Goal: Task Accomplishment & Management: Use online tool/utility

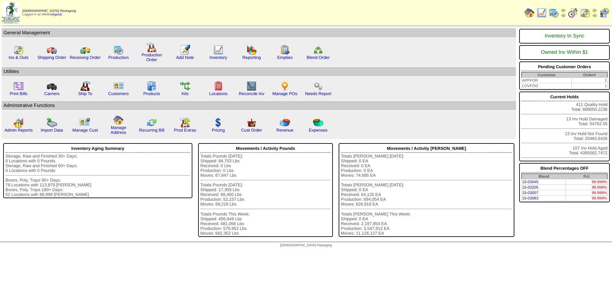
click at [553, 13] on img at bounding box center [553, 13] width 10 height 10
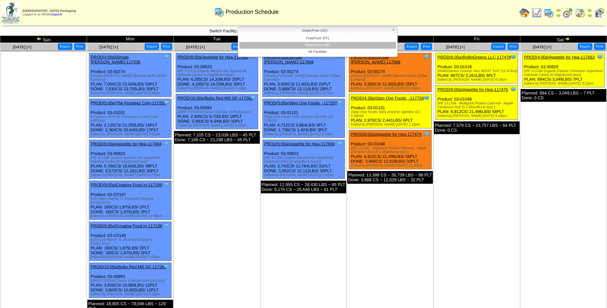
click at [343, 31] on span "GlutenFree (GF)" at bounding box center [315, 31] width 148 height 8
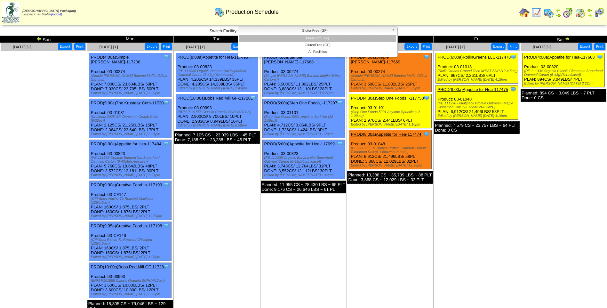
click at [334, 39] on li "FreeFrom (FF)" at bounding box center [317, 38] width 157 height 7
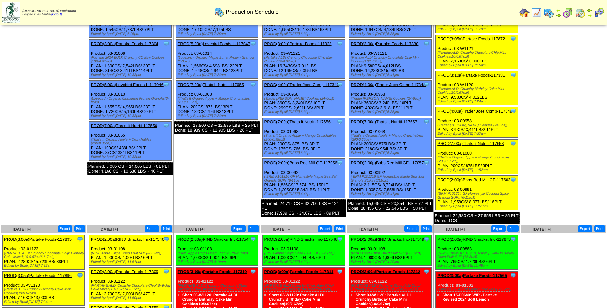
scroll to position [64, 0]
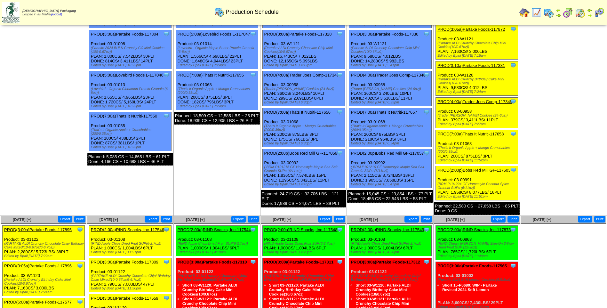
click at [482, 102] on link "PROD(4:00a)Trader Joes Comp-117349" at bounding box center [474, 101] width 75 height 5
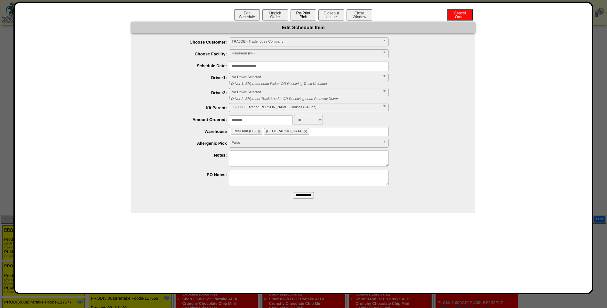
click at [309, 16] on button "Re-Print Pick" at bounding box center [304, 14] width 26 height 11
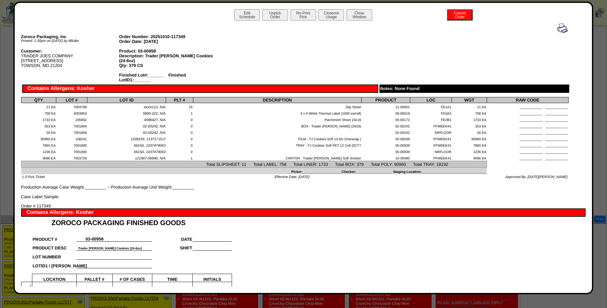
click at [557, 30] on img at bounding box center [562, 28] width 10 height 10
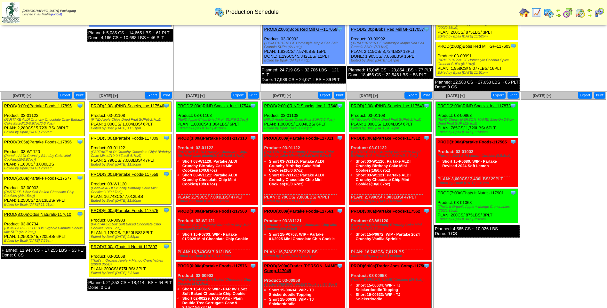
scroll to position [64, 0]
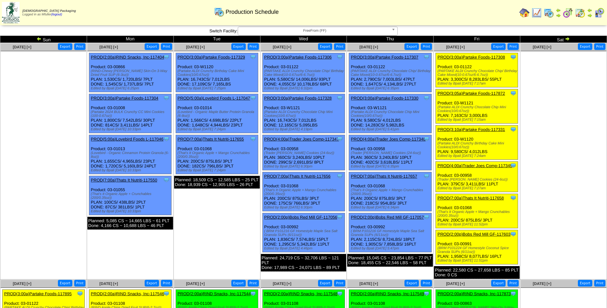
click at [293, 34] on span "FreeFrom (FF)" at bounding box center [315, 31] width 148 height 8
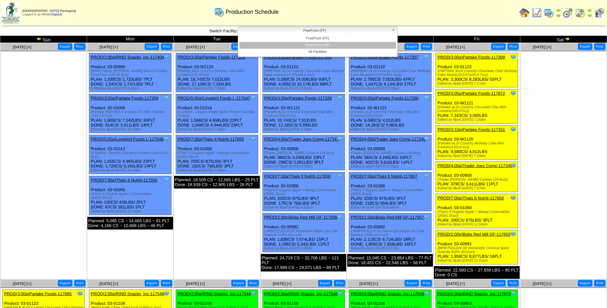
click at [295, 45] on li "GlutenFree (GF)" at bounding box center [317, 45] width 157 height 7
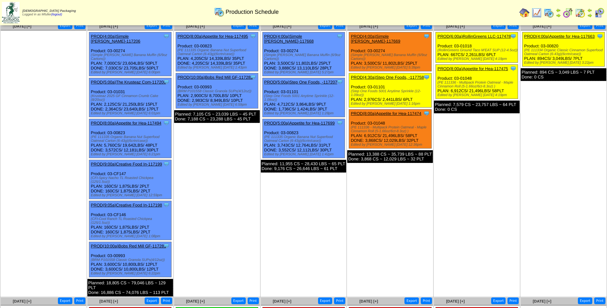
scroll to position [32, 0]
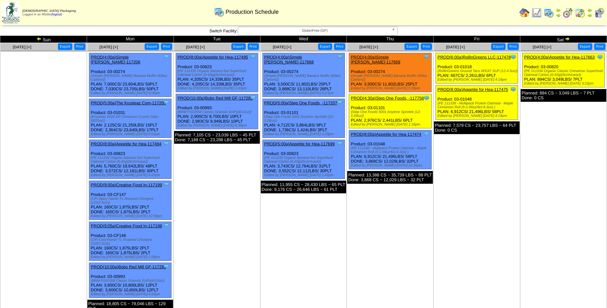
click at [567, 55] on link "PROD(4:00a)Appetite for Hea-117663" at bounding box center [559, 57] width 70 height 5
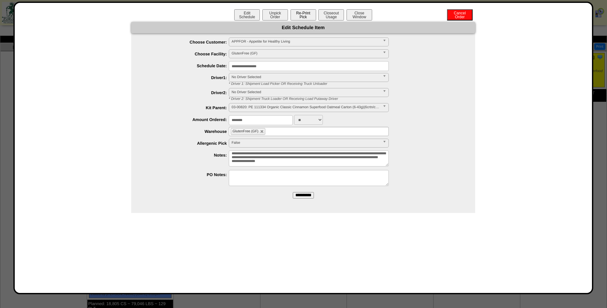
click at [305, 18] on button "Re-Print Pick" at bounding box center [304, 14] width 26 height 11
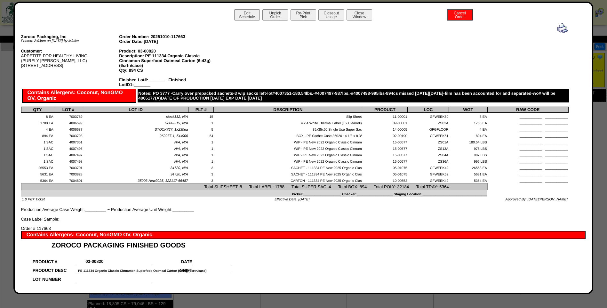
click at [558, 29] on img at bounding box center [562, 28] width 10 height 10
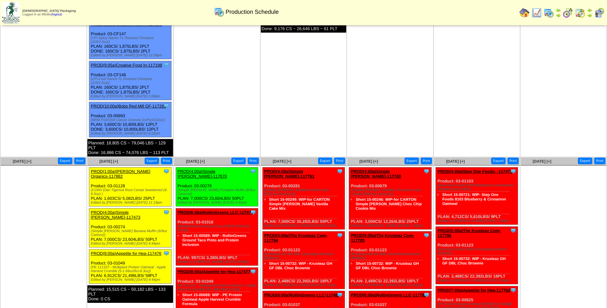
scroll to position [160, 0]
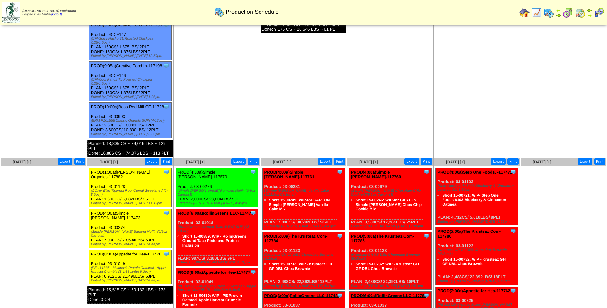
click at [132, 170] on link "PROD(1:00a)[PERSON_NAME] Organics-117882" at bounding box center [121, 175] width 60 height 10
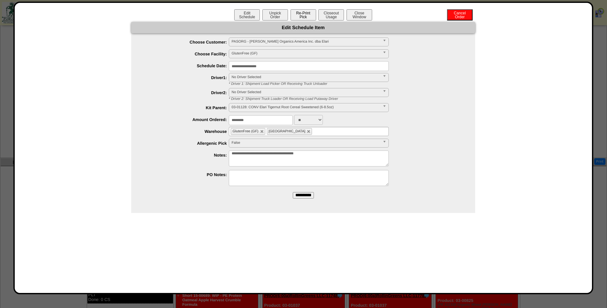
click at [305, 18] on button "Re-Print Pick" at bounding box center [304, 14] width 26 height 11
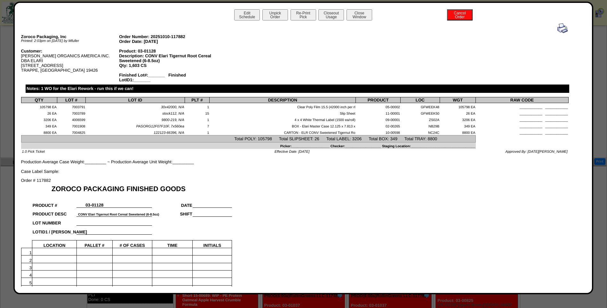
click at [560, 28] on img at bounding box center [562, 28] width 10 height 10
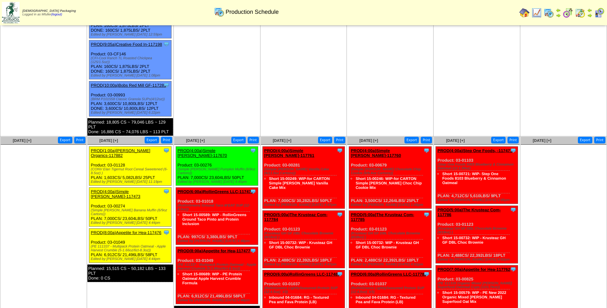
scroll to position [192, 0]
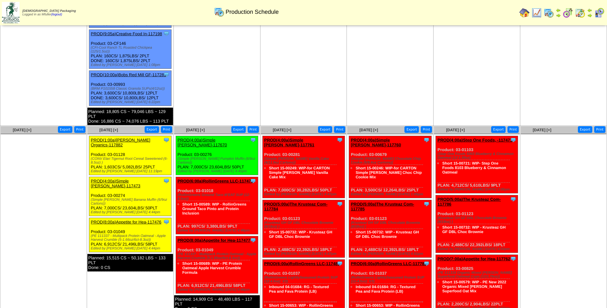
click at [122, 179] on link "PROD(4:00a)Simple [PERSON_NAME]-117473" at bounding box center [116, 184] width 50 height 10
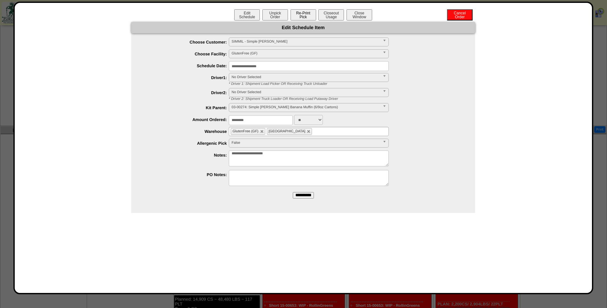
click at [304, 16] on button "Re-Print Pick" at bounding box center [304, 14] width 26 height 11
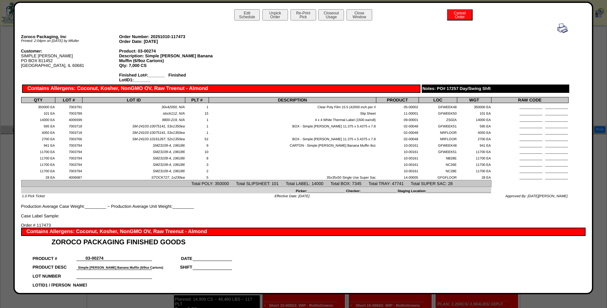
click at [557, 28] on img at bounding box center [562, 28] width 10 height 10
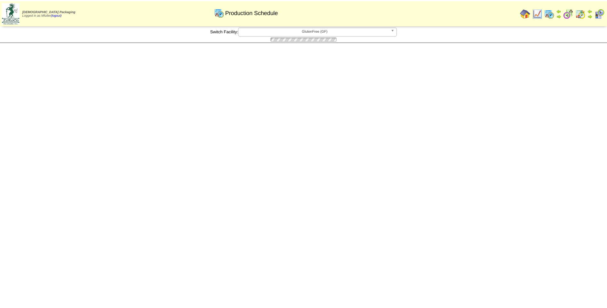
scroll to position [192, 0]
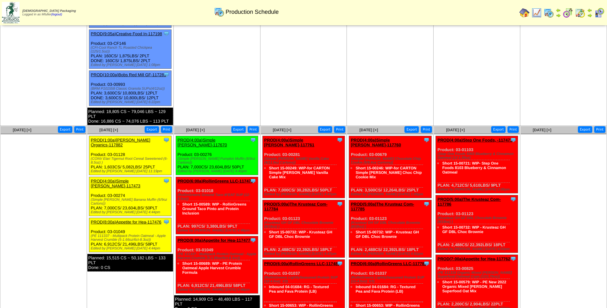
click at [125, 219] on link "PROD(8:00a)Appetite for Hea-117476" at bounding box center [126, 221] width 70 height 5
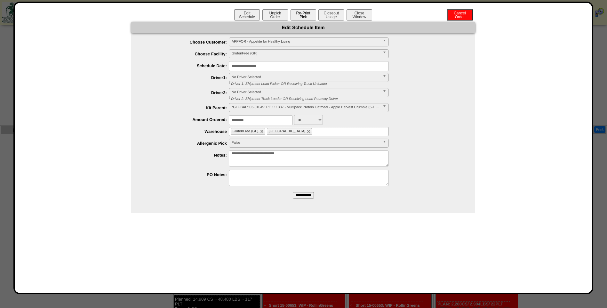
click at [307, 18] on button "Re-Print Pick" at bounding box center [304, 14] width 26 height 11
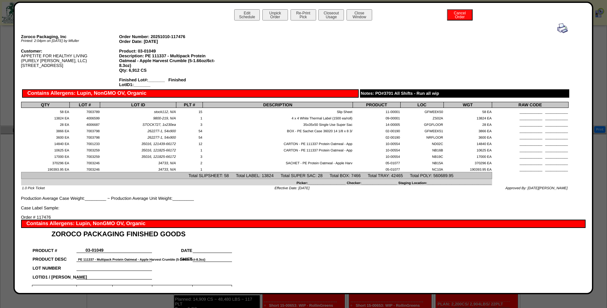
click at [557, 30] on img at bounding box center [562, 28] width 10 height 10
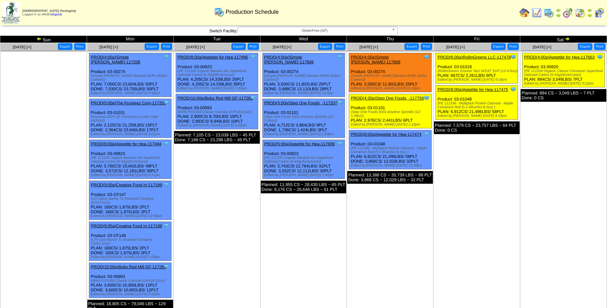
click at [394, 31] on b at bounding box center [395, 31] width 6 height 8
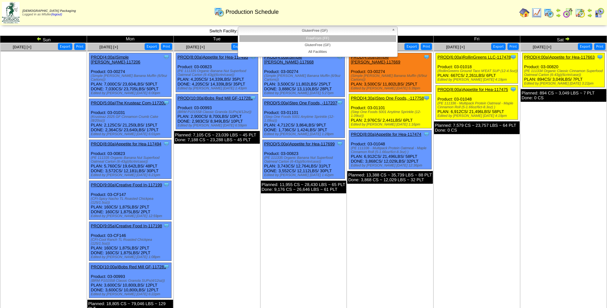
click at [371, 37] on li "FreeFrom (FF)" at bounding box center [317, 38] width 157 height 7
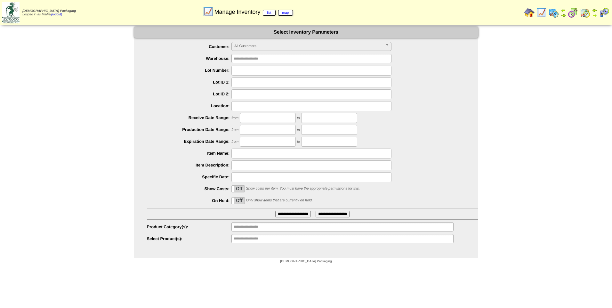
click at [256, 68] on input "text" at bounding box center [311, 71] width 160 height 10
type input "*******"
click at [281, 214] on input "**********" at bounding box center [293, 214] width 36 height 6
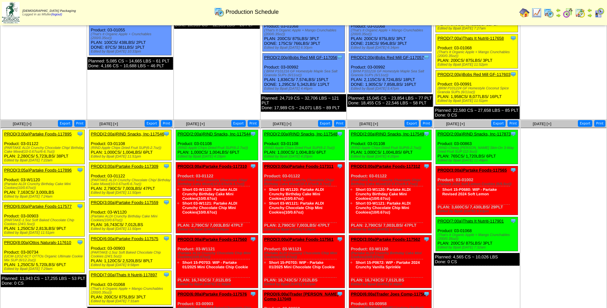
scroll to position [160, 0]
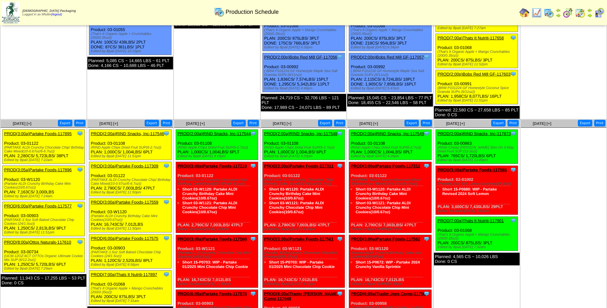
click at [46, 132] on link "PROD(3:00a)Partake Foods-117895" at bounding box center [38, 133] width 68 height 5
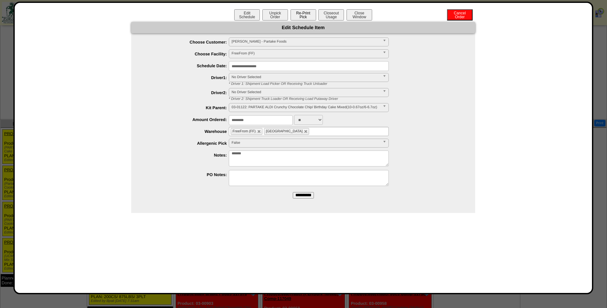
click at [302, 12] on button "Re-Print Pick" at bounding box center [304, 14] width 26 height 11
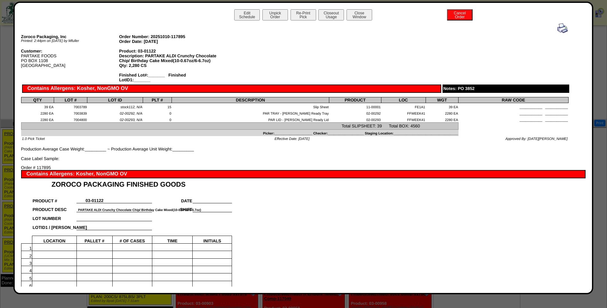
click at [558, 30] on img at bounding box center [562, 28] width 10 height 10
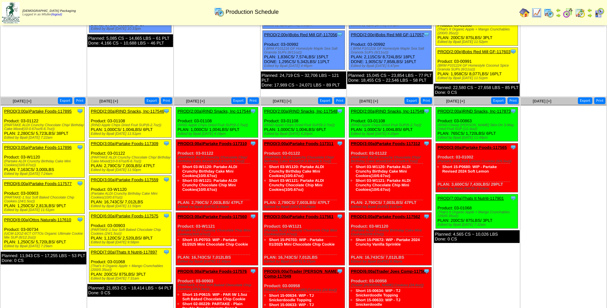
scroll to position [192, 0]
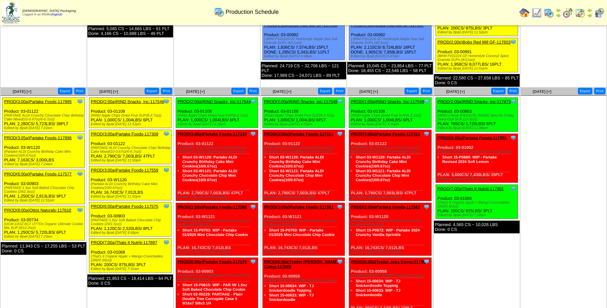
click at [41, 139] on link "PROD(3:05a)Partake Foods-117896" at bounding box center [38, 137] width 68 height 5
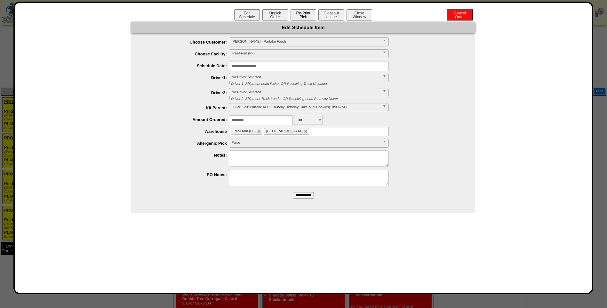
click at [295, 13] on button "Re-Print Pick" at bounding box center [304, 14] width 26 height 11
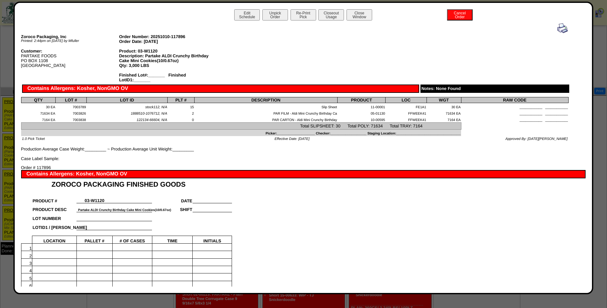
click at [558, 28] on img at bounding box center [562, 28] width 10 height 10
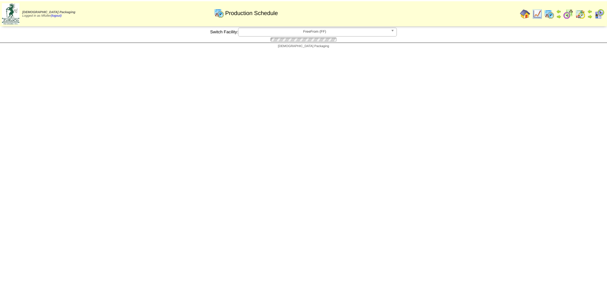
scroll to position [192, 0]
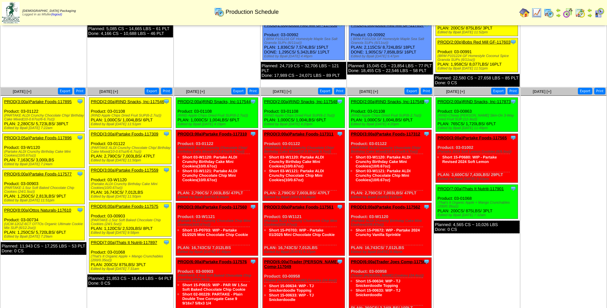
click at [44, 174] on link "PROD(6:00a)Partake Foods-117577" at bounding box center [38, 173] width 68 height 5
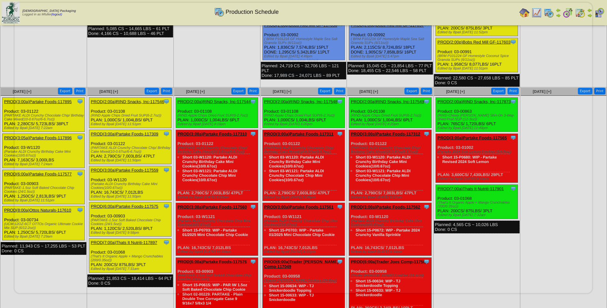
click at [44, 174] on div "Please Wait" at bounding box center [303, 148] width 580 height 292
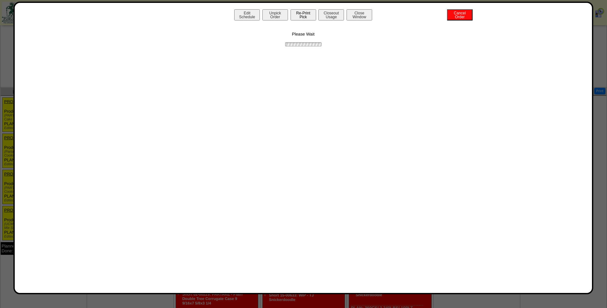
click at [299, 15] on button "Re-Print Pick" at bounding box center [304, 14] width 26 height 11
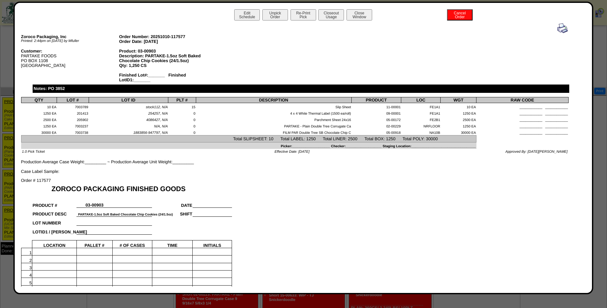
click at [557, 28] on img at bounding box center [562, 28] width 10 height 10
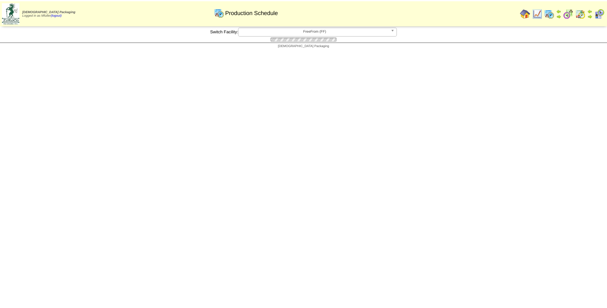
scroll to position [192, 0]
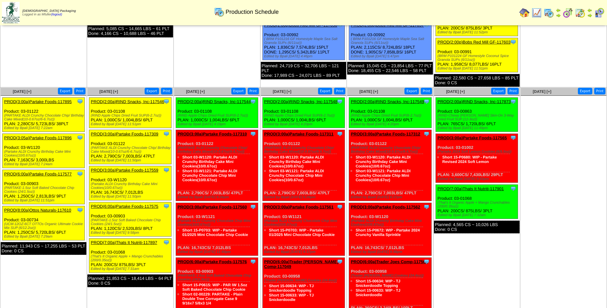
click at [45, 211] on link "PROD(8:00a)Ottos Naturals-117610" at bounding box center [37, 210] width 67 height 5
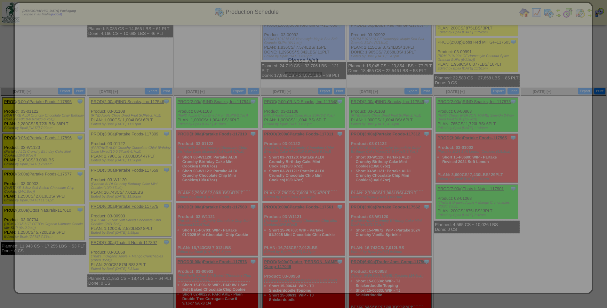
click at [45, 211] on div "Please Wait" at bounding box center [303, 148] width 580 height 292
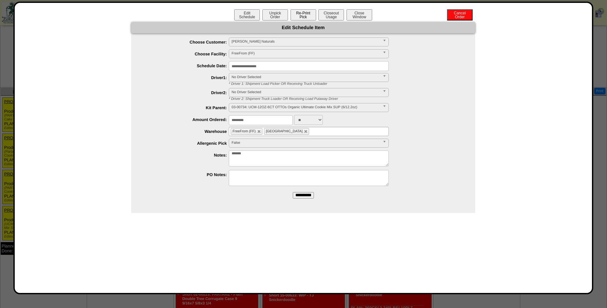
click at [300, 15] on button "Re-Print Pick" at bounding box center [304, 14] width 26 height 11
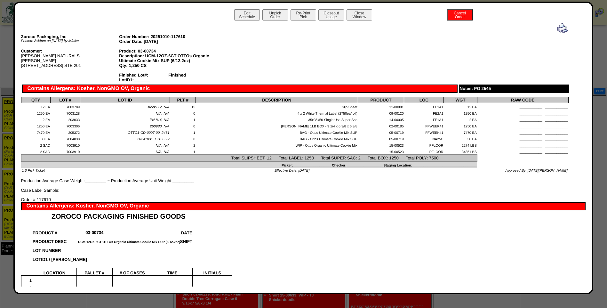
click at [557, 31] on img at bounding box center [562, 28] width 10 height 10
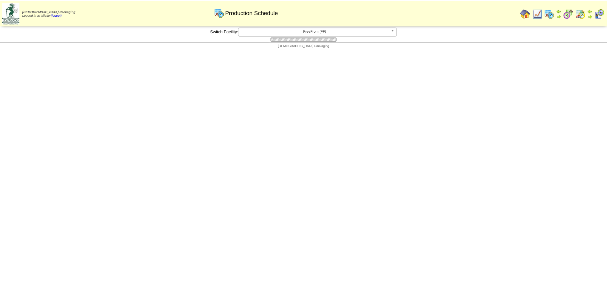
scroll to position [192, 0]
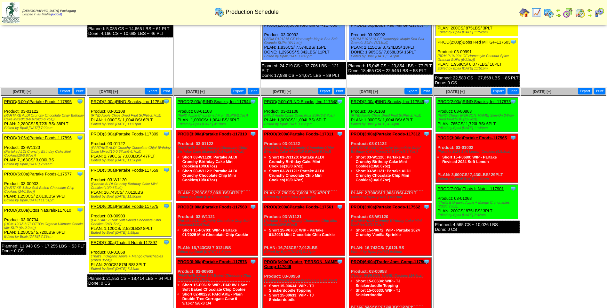
click at [137, 101] on link "PROD(2:00a)RIND Snacks, Inc-117546" at bounding box center [127, 101] width 73 height 5
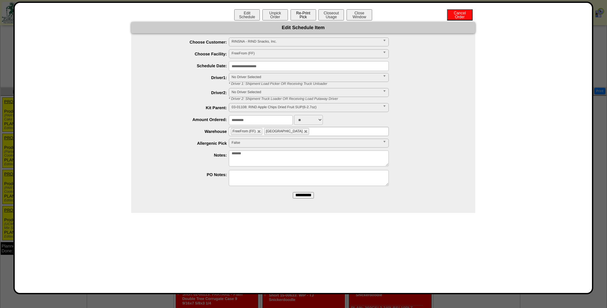
click at [304, 17] on button "Re-Print Pick" at bounding box center [304, 14] width 26 height 11
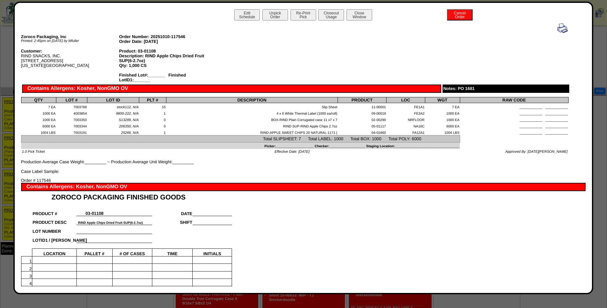
click at [561, 26] on img at bounding box center [562, 28] width 10 height 10
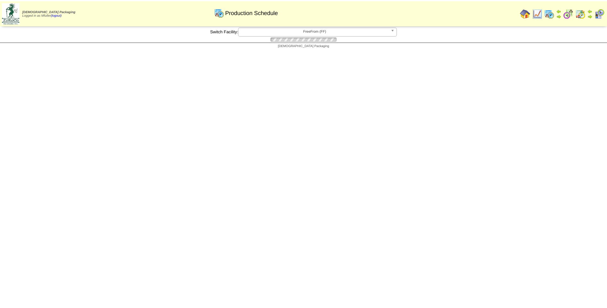
scroll to position [192, 0]
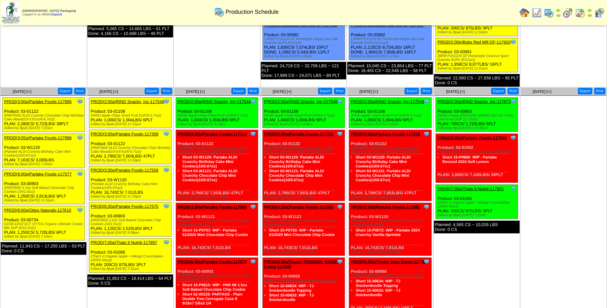
click at [124, 132] on link "PROD(3:00a)Partake Foods-117309" at bounding box center [125, 133] width 68 height 5
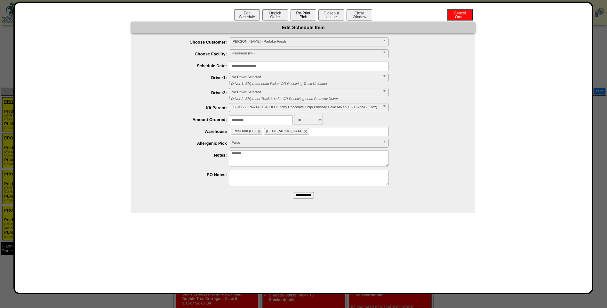
click at [308, 12] on button "Re-Print Pick" at bounding box center [304, 14] width 26 height 11
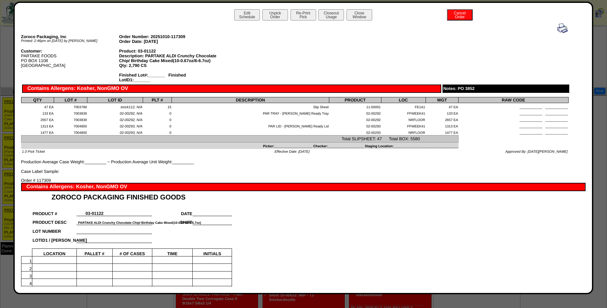
click at [557, 30] on img at bounding box center [562, 28] width 10 height 10
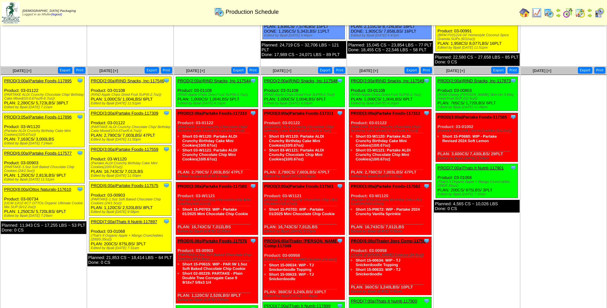
scroll to position [224, 0]
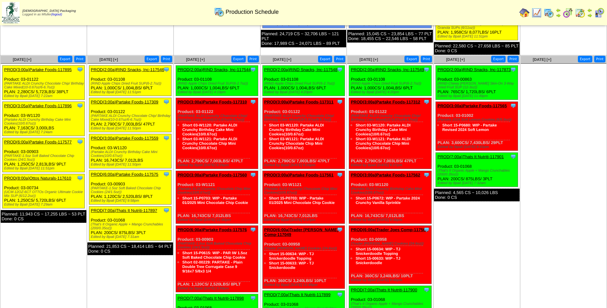
click at [128, 139] on link "PROD(3:00a)Partake Foods-117559" at bounding box center [125, 138] width 68 height 5
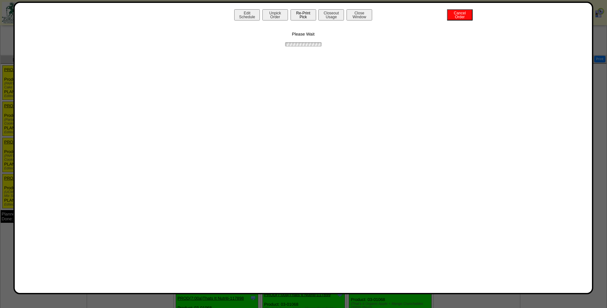
click at [306, 14] on button "Re-Print Pick" at bounding box center [304, 14] width 26 height 11
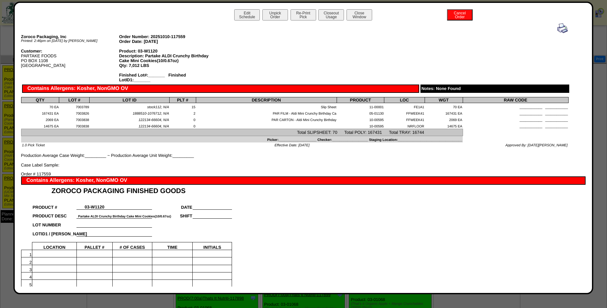
click at [558, 29] on img at bounding box center [562, 28] width 10 height 10
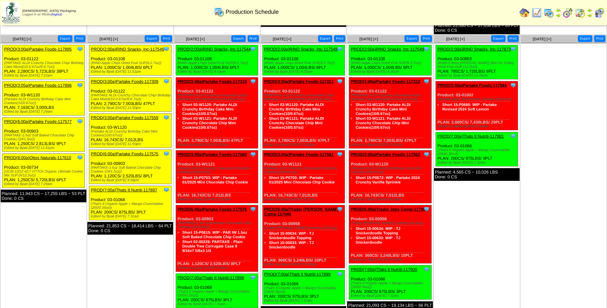
scroll to position [256, 0]
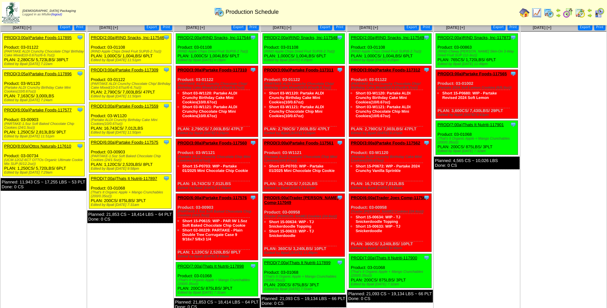
click at [127, 142] on link "PROD(6:00a)Partake Foods-117575" at bounding box center [125, 142] width 68 height 5
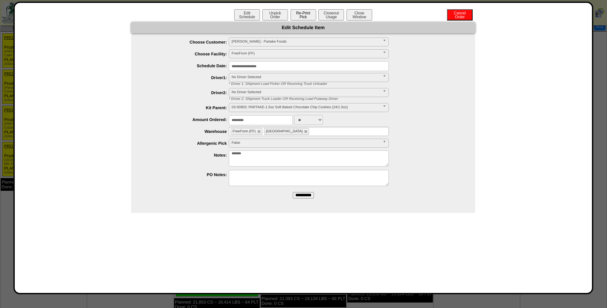
click at [303, 13] on button "Re-Print Pick" at bounding box center [304, 14] width 26 height 11
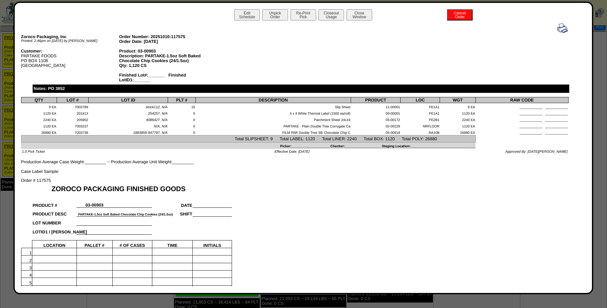
click at [558, 28] on img at bounding box center [562, 28] width 10 height 10
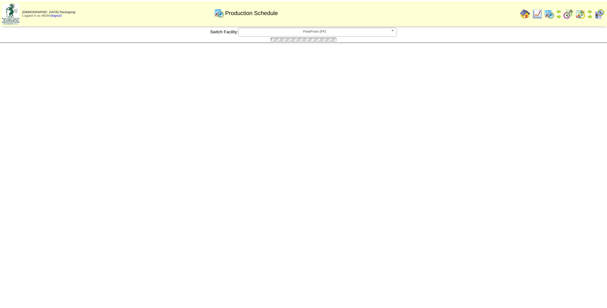
scroll to position [256, 0]
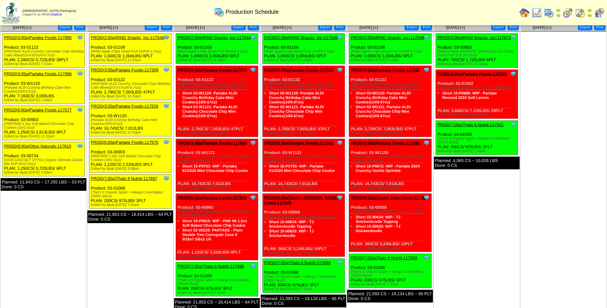
click at [136, 179] on link "PROD(7:00a)Thats It Nutriti-117897" at bounding box center [124, 178] width 66 height 5
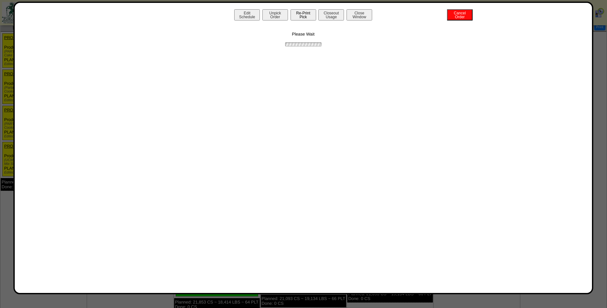
click at [306, 15] on button "Re-Print Pick" at bounding box center [304, 14] width 26 height 11
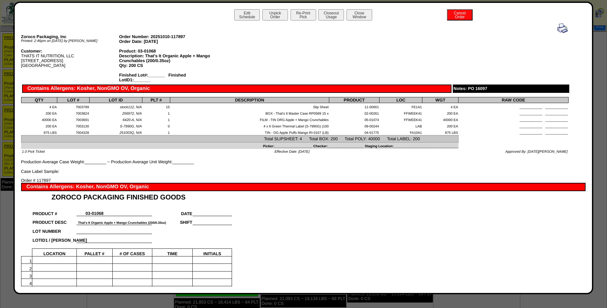
click at [561, 30] on img at bounding box center [562, 28] width 10 height 10
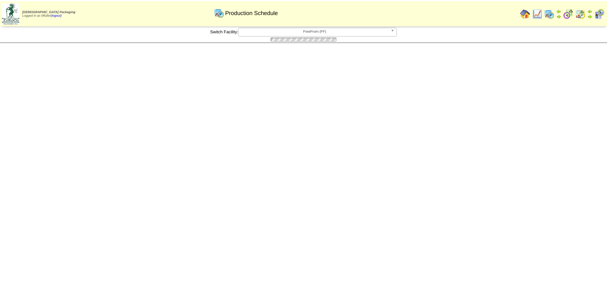
scroll to position [256, 0]
